Goal: Information Seeking & Learning: Learn about a topic

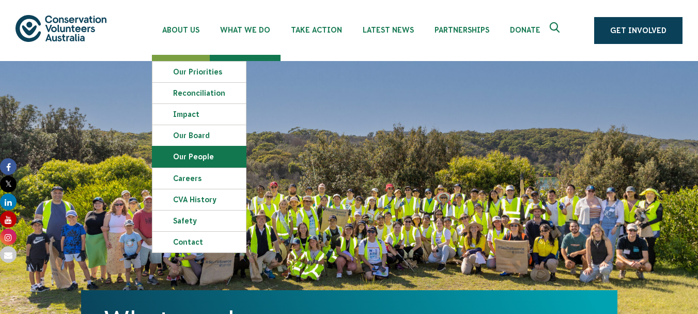
click at [203, 159] on link "Our People" at bounding box center [199, 156] width 94 height 21
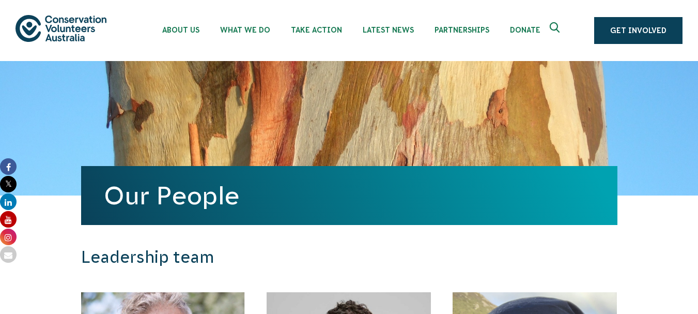
drag, startPoint x: 207, startPoint y: 136, endPoint x: 63, endPoint y: 254, distance: 186.3
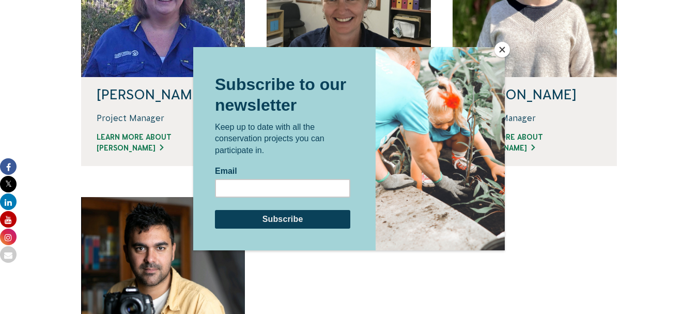
scroll to position [810, 0]
click at [503, 47] on button "Close" at bounding box center [503, 50] width 16 height 16
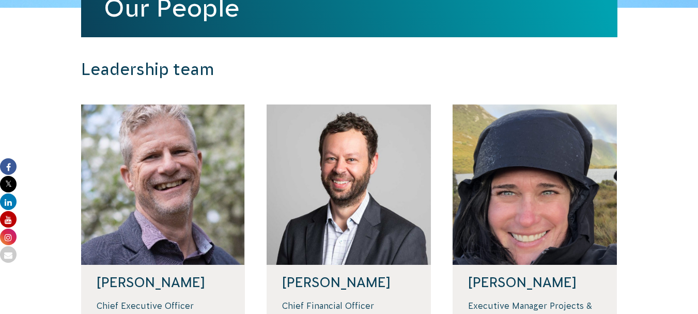
scroll to position [0, 0]
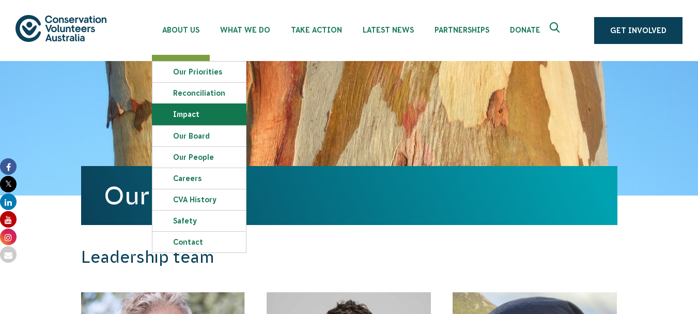
click at [180, 104] on link "Impact" at bounding box center [199, 114] width 94 height 21
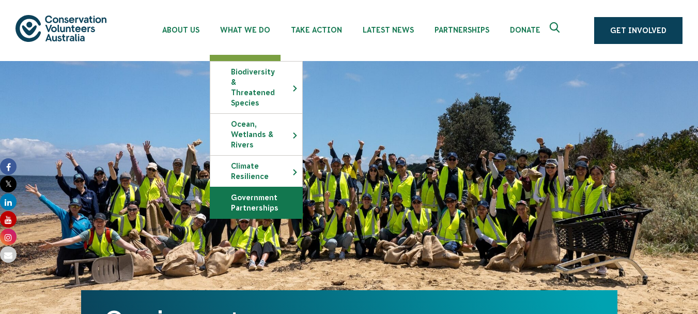
click at [284, 190] on link "Government Partnerships" at bounding box center [256, 202] width 92 height 31
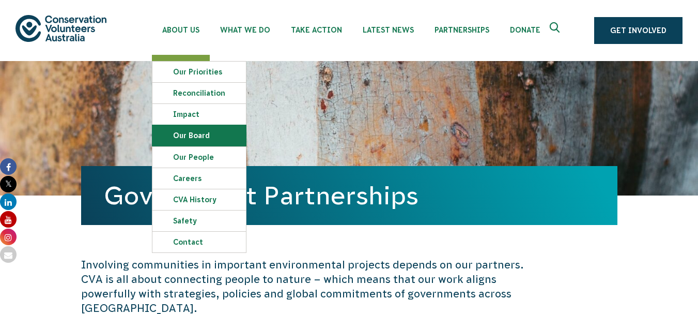
click at [195, 135] on link "Our Board" at bounding box center [199, 135] width 94 height 21
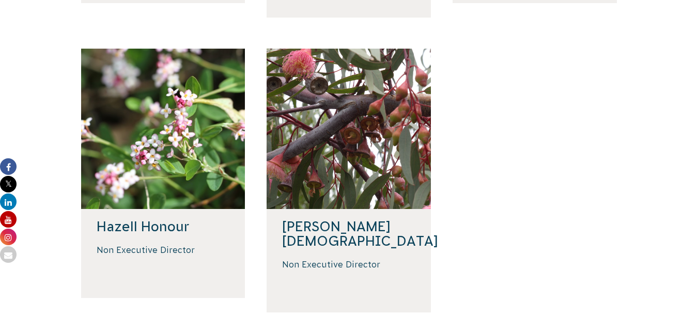
scroll to position [542, 0]
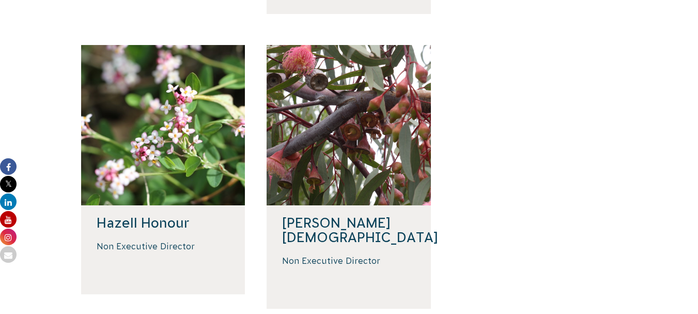
click at [188, 216] on h4 "Hazell Honour" at bounding box center [163, 223] width 133 height 14
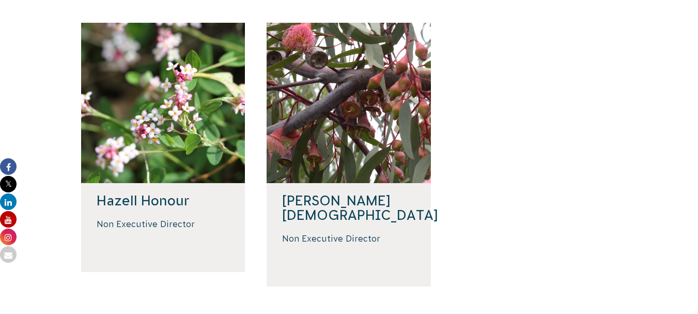
scroll to position [567, 0]
